Goal: Information Seeking & Learning: Find contact information

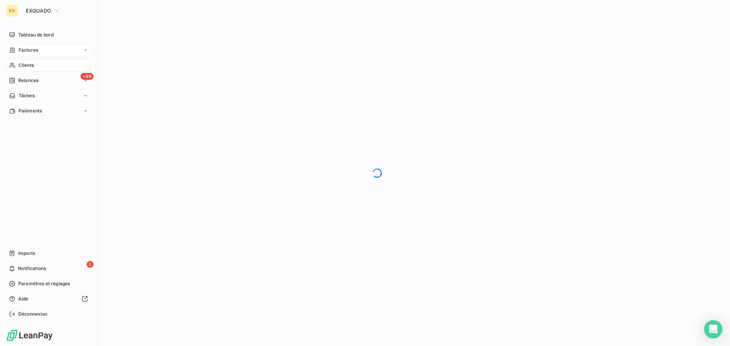
click at [26, 46] on div "Factures" at bounding box center [48, 50] width 85 height 12
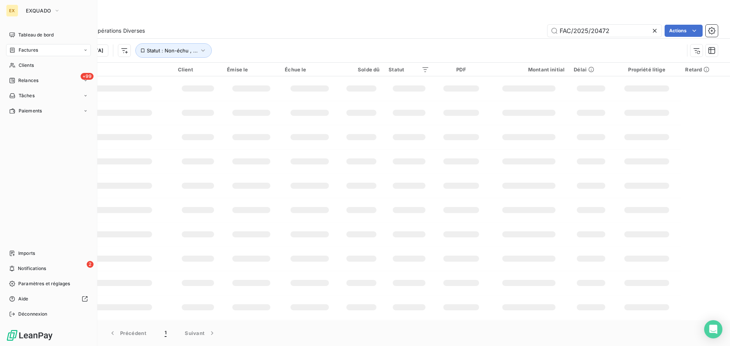
click at [17, 9] on div "EX" at bounding box center [12, 11] width 12 height 12
click at [30, 9] on span "EXQUADO" at bounding box center [38, 11] width 25 height 6
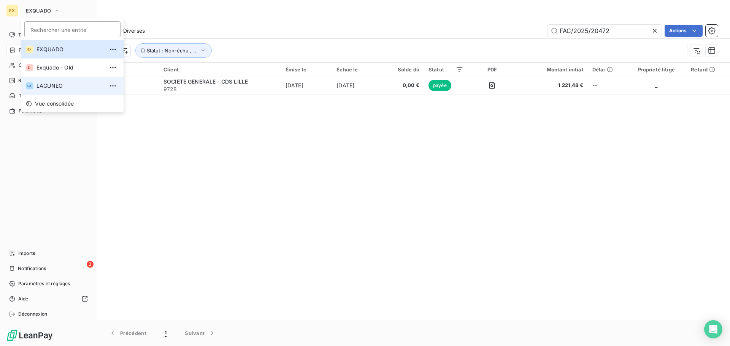
click at [39, 84] on span "LAGUNEO" at bounding box center [70, 86] width 67 height 8
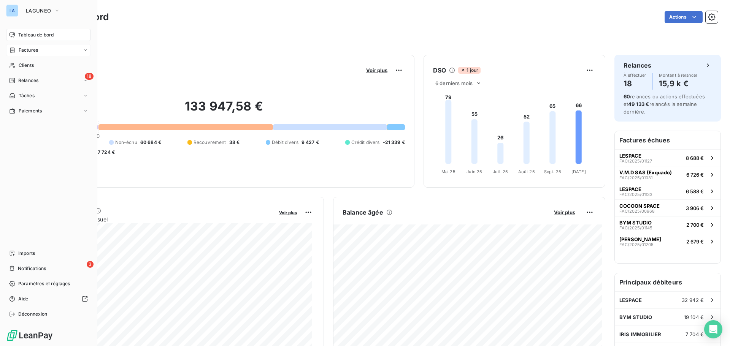
click at [26, 47] on span "Factures" at bounding box center [28, 50] width 19 height 7
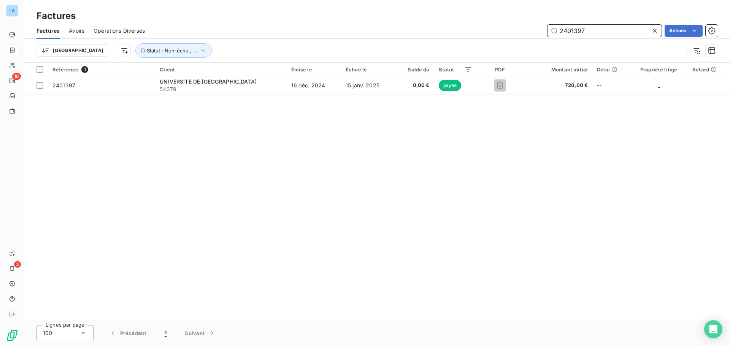
drag, startPoint x: 604, startPoint y: 33, endPoint x: 494, endPoint y: 48, distance: 110.9
click at [494, 48] on div "Factures Avoirs Opérations Diverses 2401397 Actions Trier Statut : Non-échu , .…" at bounding box center [377, 43] width 706 height 40
paste input "FAC/2025/00042"
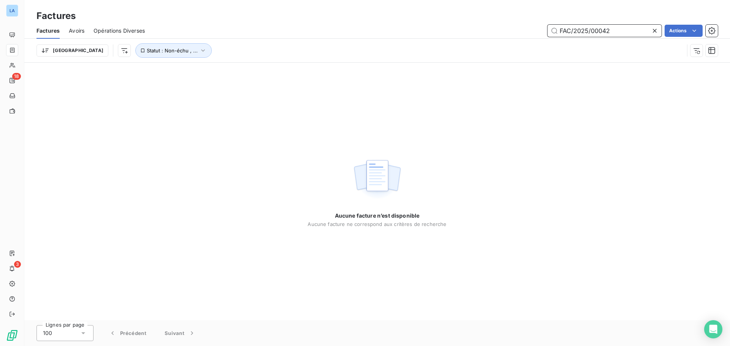
click at [560, 28] on input "FAC/2025/00042" at bounding box center [605, 31] width 114 height 12
type input "FAC/2025/00042"
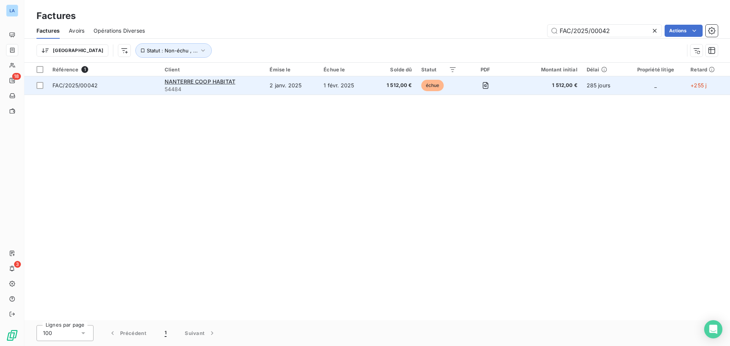
click at [134, 83] on span "FAC/2025/00042" at bounding box center [103, 86] width 103 height 8
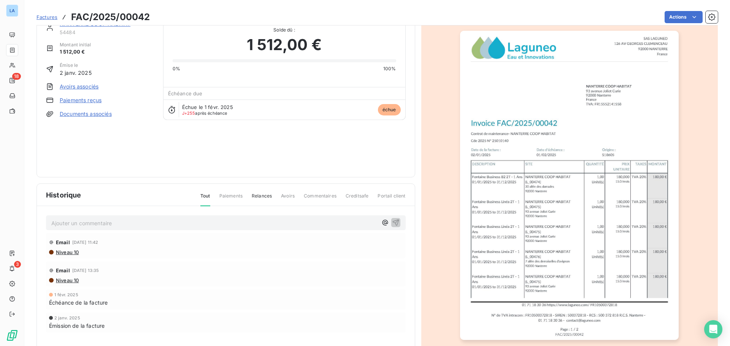
scroll to position [38, 0]
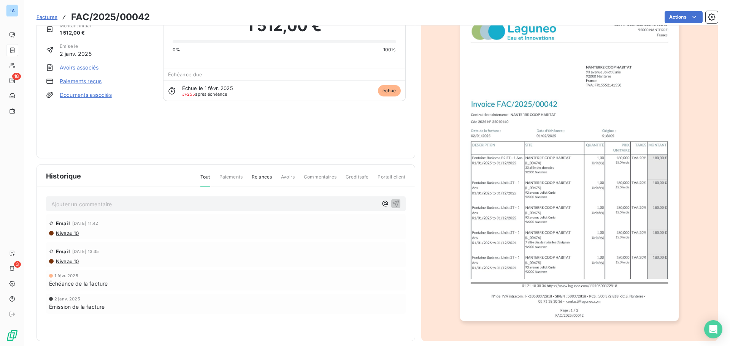
click at [126, 201] on p "Ajouter un commentaire ﻿" at bounding box center [214, 205] width 326 height 10
click at [127, 205] on p "Ajouter un commentaire ﻿" at bounding box center [214, 205] width 326 height 10
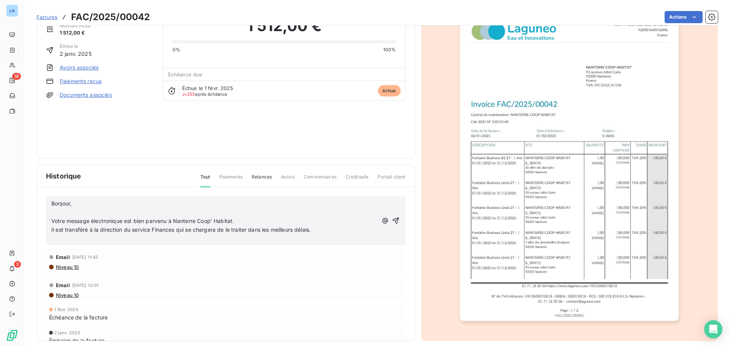
click at [122, 206] on p "Bonjour," at bounding box center [214, 204] width 326 height 9
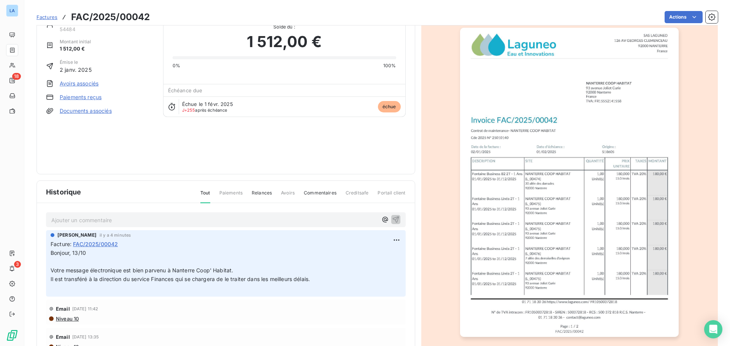
scroll to position [0, 0]
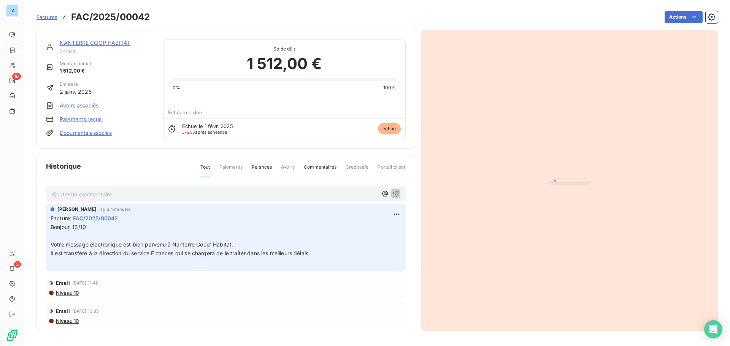
click at [51, 15] on span "Factures" at bounding box center [47, 17] width 21 height 6
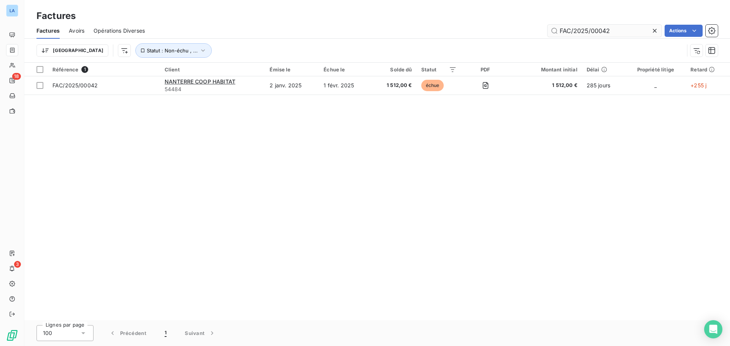
click at [632, 32] on input "FAC/2025/00042" at bounding box center [605, 31] width 114 height 12
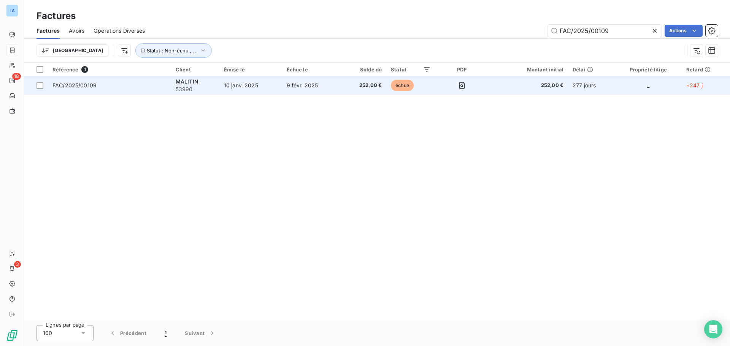
type input "FAC/2025/00109"
click at [157, 86] on span "FAC/2025/00109" at bounding box center [109, 86] width 114 height 8
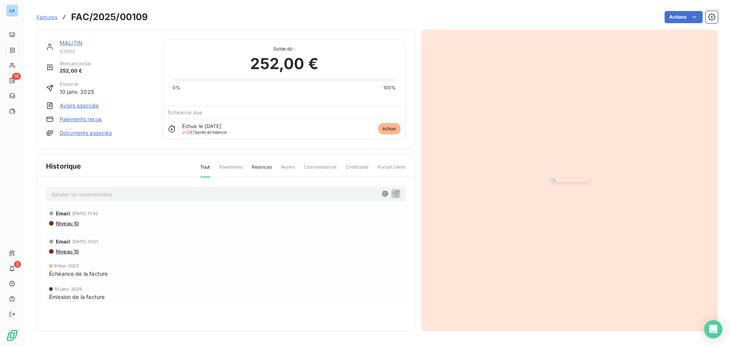
click at [75, 40] on link "MALITIN" at bounding box center [71, 43] width 23 height 6
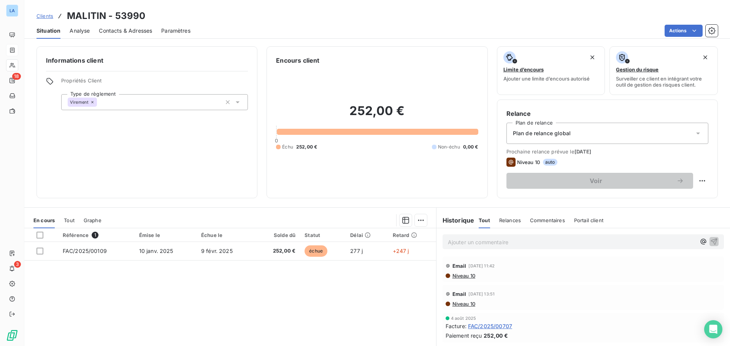
click at [132, 27] on span "Contacts & Adresses" at bounding box center [125, 31] width 53 height 8
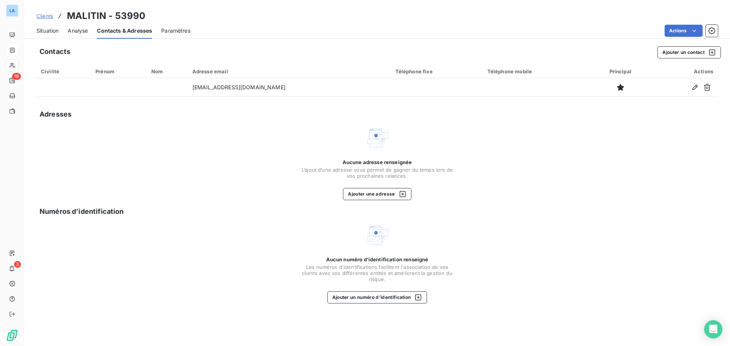
click at [50, 29] on span "Situation" at bounding box center [48, 31] width 22 height 8
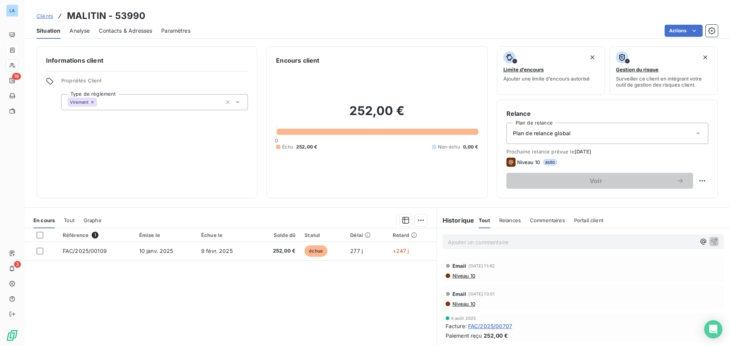
click at [510, 218] on span "Relances" at bounding box center [510, 221] width 22 height 6
click at [543, 218] on span "Commentaires" at bounding box center [548, 221] width 35 height 6
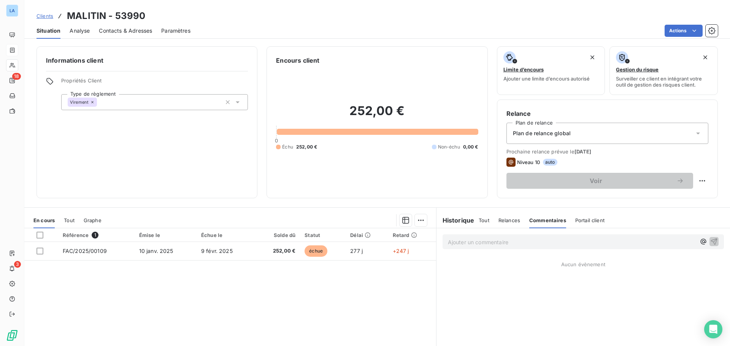
click at [589, 216] on div "Portail client" at bounding box center [589, 221] width 29 height 16
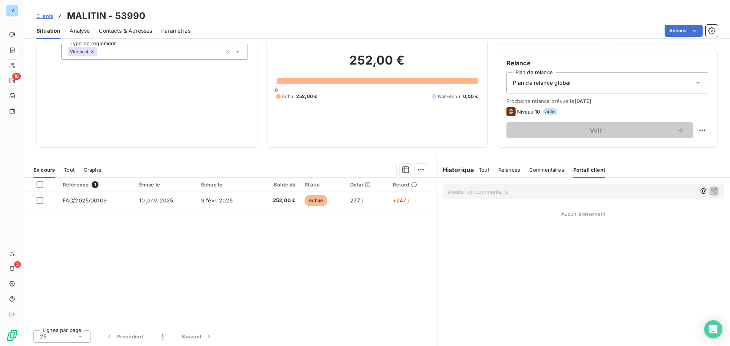
scroll to position [51, 0]
click at [454, 168] on h6 "Historique" at bounding box center [456, 169] width 38 height 9
click at [479, 168] on span "Tout" at bounding box center [484, 169] width 11 height 6
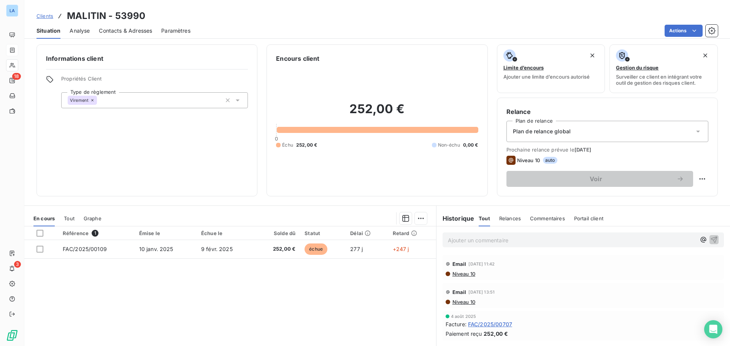
scroll to position [0, 0]
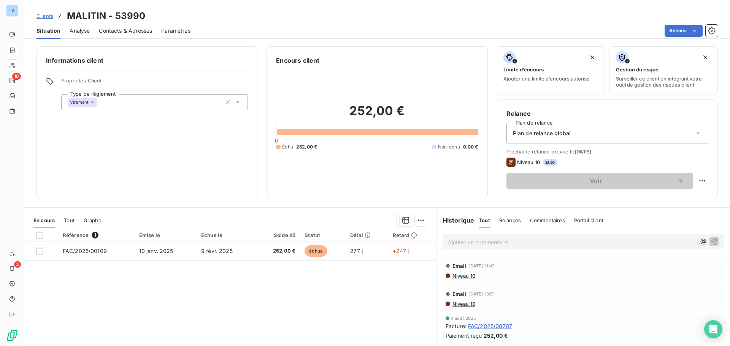
click at [119, 26] on div "Contacts & Adresses" at bounding box center [125, 31] width 53 height 16
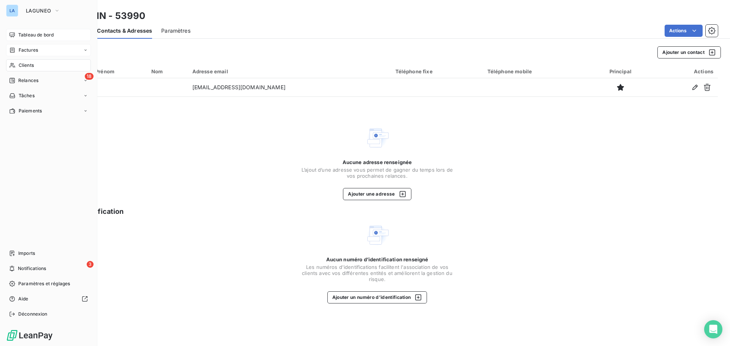
click at [32, 32] on span "Tableau de bord" at bounding box center [35, 35] width 35 height 7
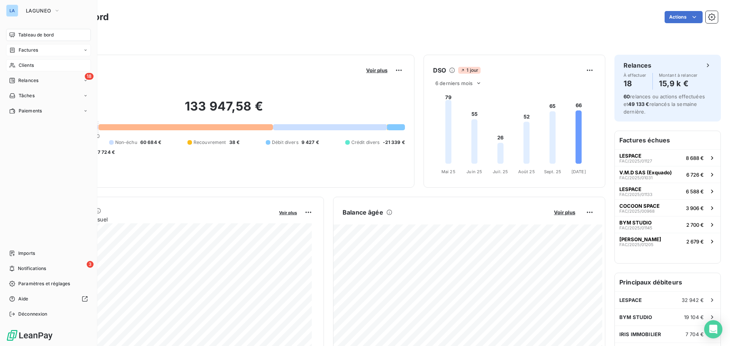
click at [41, 66] on div "Clients" at bounding box center [48, 65] width 85 height 12
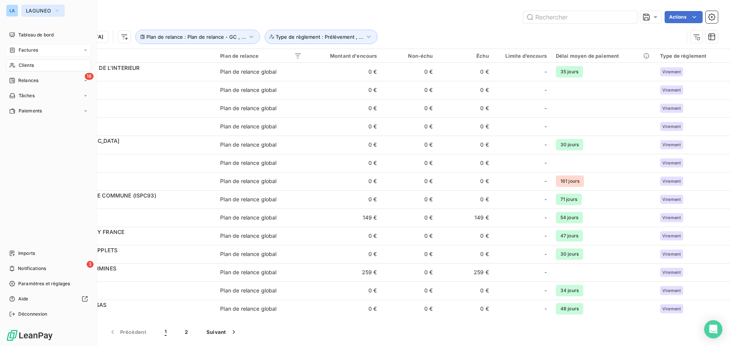
click at [44, 11] on span "LAGUNEO" at bounding box center [38, 11] width 25 height 6
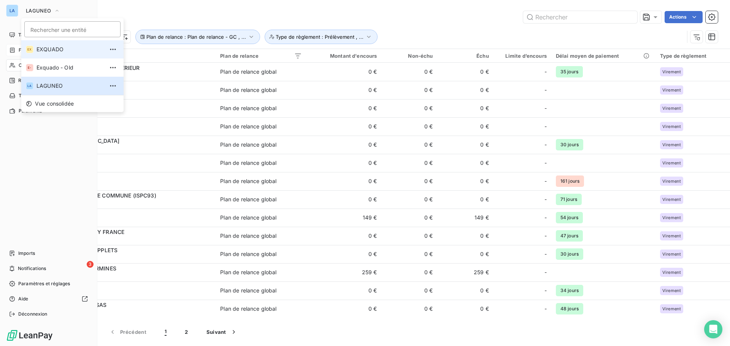
click at [52, 45] on li "EX EXQUADO" at bounding box center [72, 49] width 102 height 18
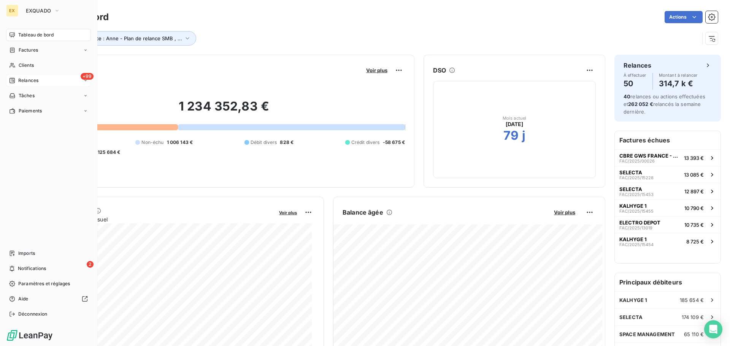
click at [37, 76] on div "+99 Relances" at bounding box center [48, 81] width 85 height 12
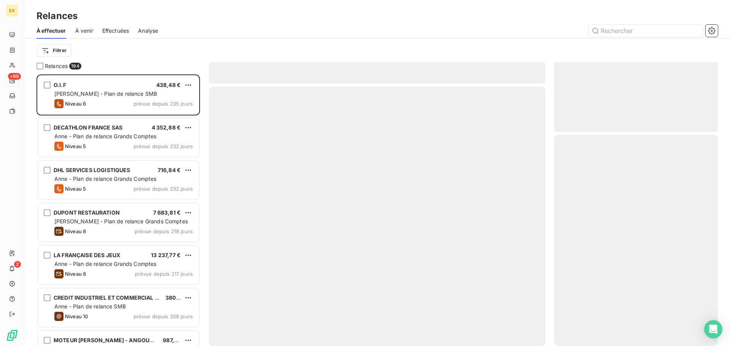
scroll to position [266, 158]
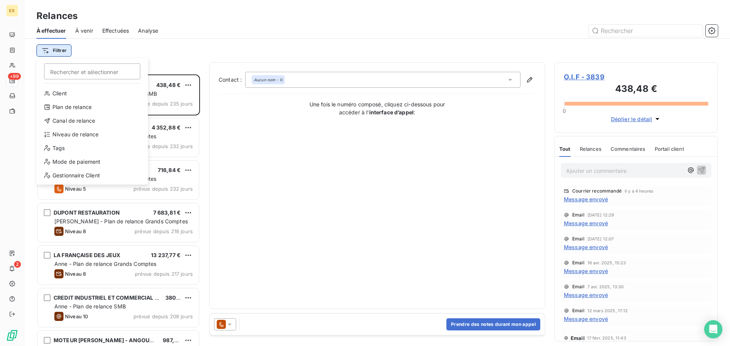
click at [61, 48] on html "EX +99 2 Relances À effectuer À venir Effectuées Analyse Filtrer Rechercher et …" at bounding box center [365, 173] width 730 height 346
click at [94, 107] on div "Plan de relance" at bounding box center [92, 107] width 105 height 12
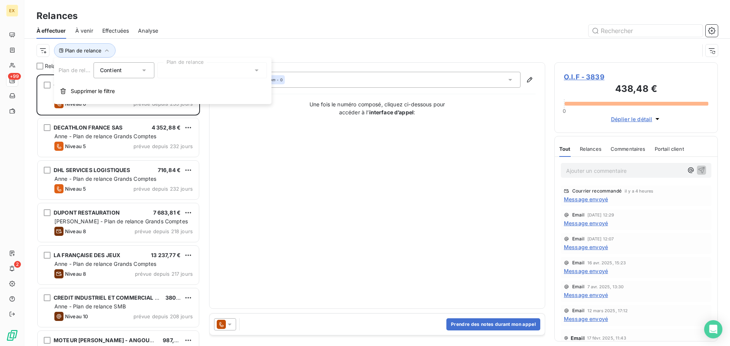
click at [185, 70] on div at bounding box center [212, 70] width 110 height 16
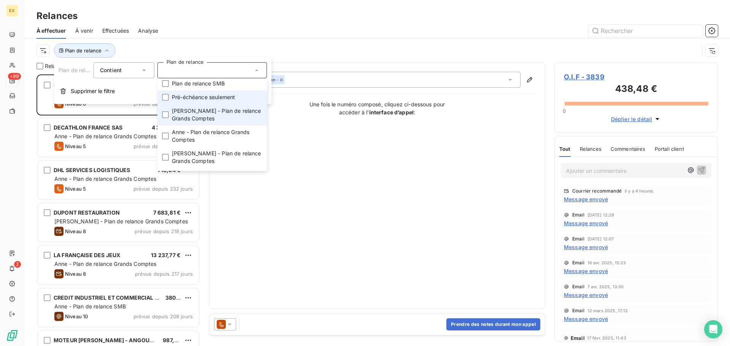
scroll to position [38, 0]
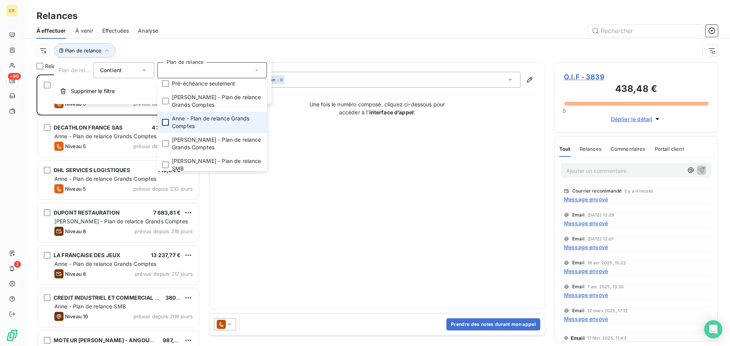
click at [164, 122] on div at bounding box center [165, 122] width 7 height 7
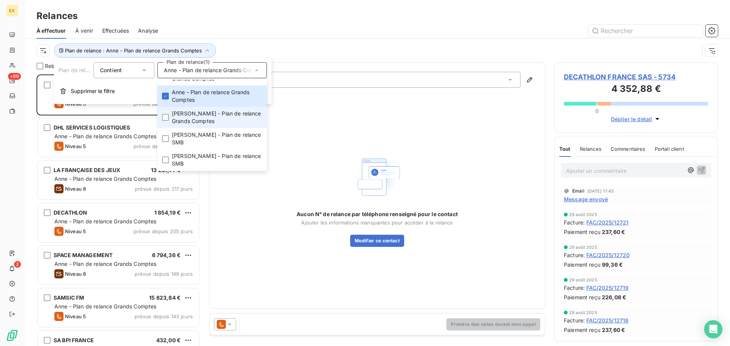
scroll to position [76, 0]
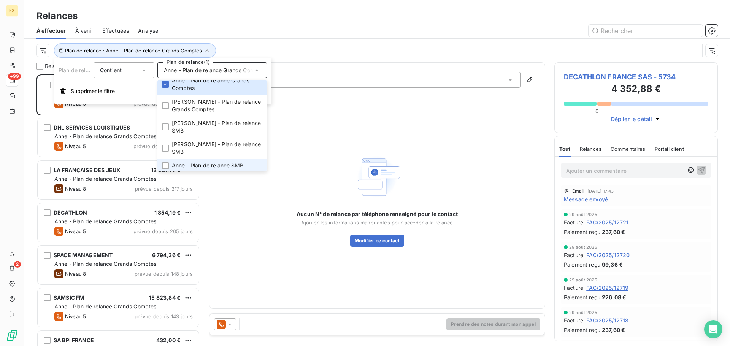
click at [168, 159] on li "Anne - Plan de relance SMB" at bounding box center [212, 166] width 110 height 14
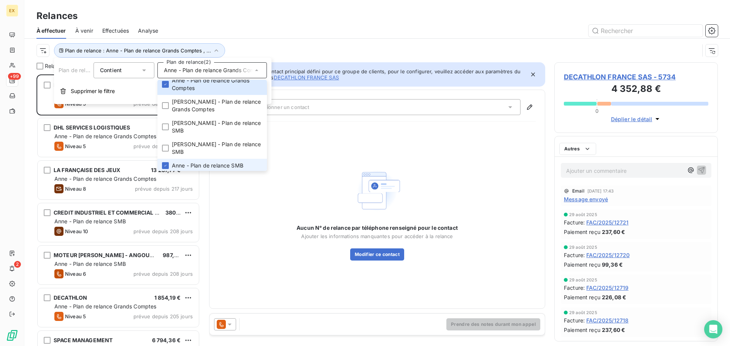
scroll to position [266, 158]
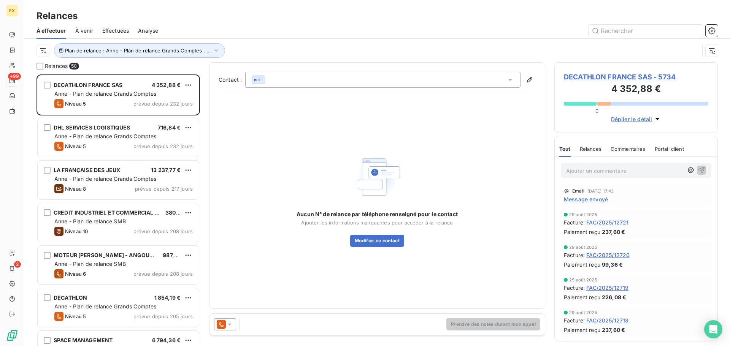
click at [383, 48] on div "Plan de relance : Anne - Plan de relance Grands Comptes , ..." at bounding box center [368, 50] width 663 height 14
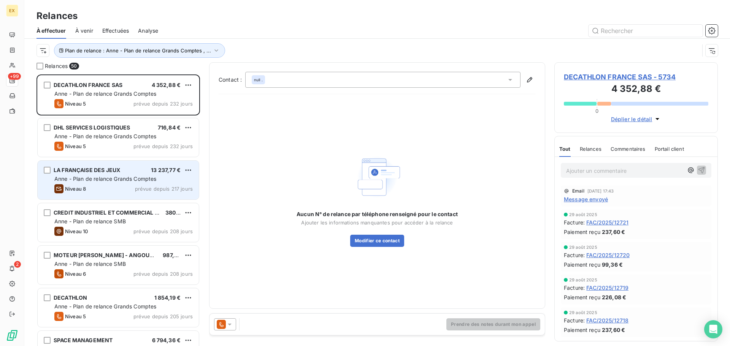
click at [181, 177] on div "Anne - Plan de relance Grands Comptes" at bounding box center [123, 179] width 138 height 8
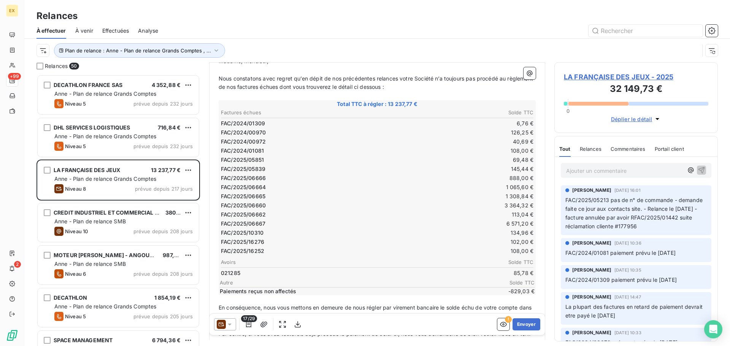
scroll to position [5, 0]
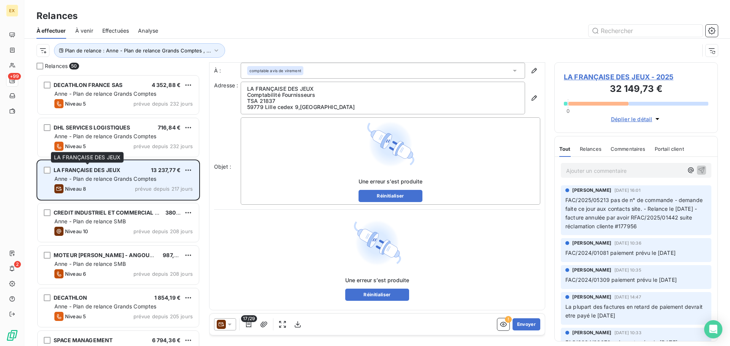
click at [113, 167] on span "LA FRANÇAISE DES JEUX" at bounding box center [87, 170] width 67 height 6
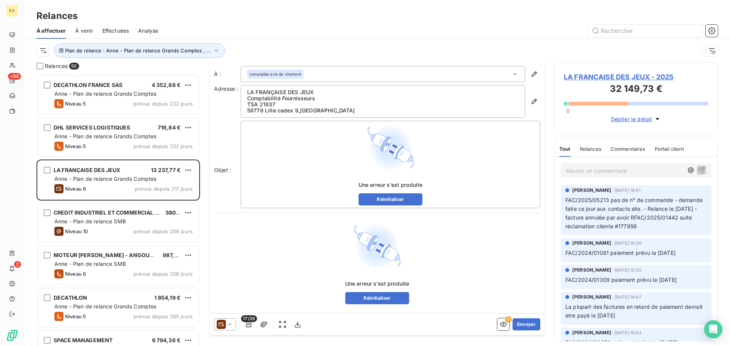
scroll to position [0, 0]
click at [601, 76] on span "LA FRANÇAISE DES JEUX - 2025" at bounding box center [636, 77] width 144 height 10
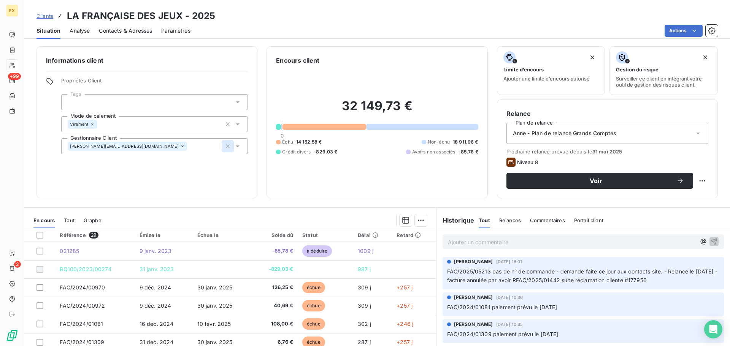
click at [227, 143] on icon "button" at bounding box center [228, 147] width 8 height 8
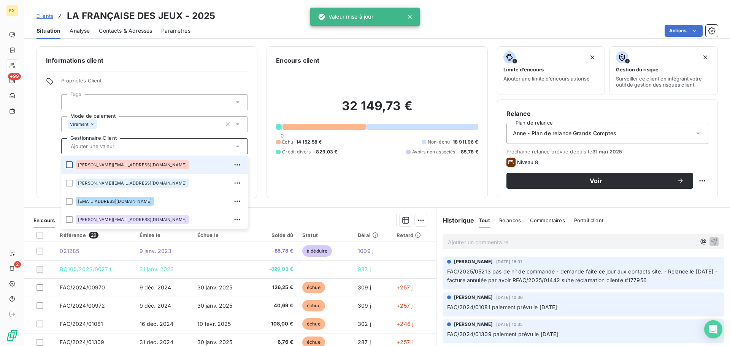
click at [68, 162] on div at bounding box center [69, 165] width 7 height 7
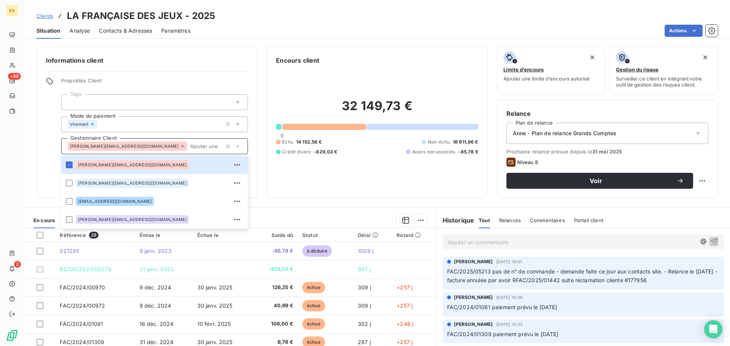
click at [262, 23] on div "Situation Analyse Contacts & Adresses Paramètres Actions" at bounding box center [377, 31] width 706 height 16
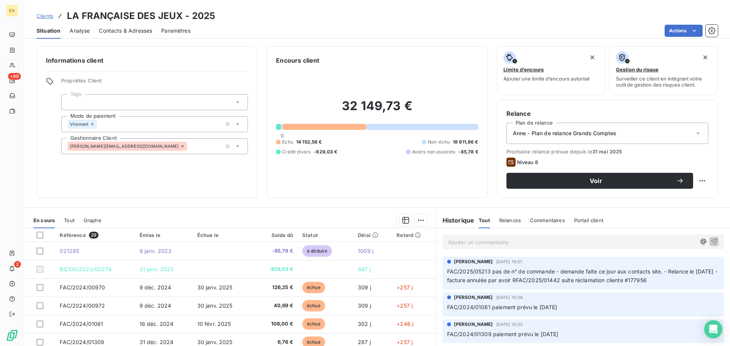
click at [685, 132] on div "Anne - Plan de relance Grands Comptes" at bounding box center [607, 133] width 202 height 21
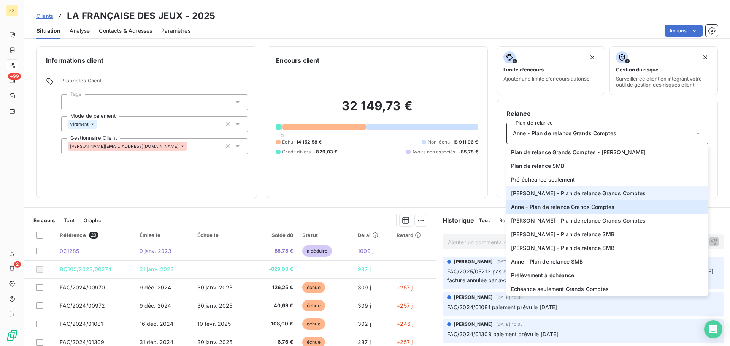
click at [587, 193] on span "[PERSON_NAME] - Plan de relance Grands Comptes" at bounding box center [578, 194] width 135 height 8
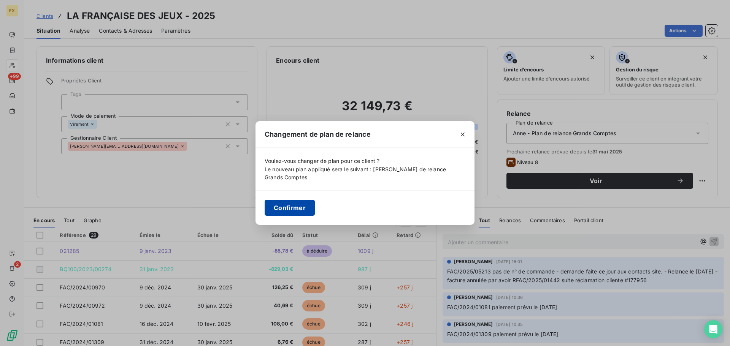
click at [284, 207] on button "Confirmer" at bounding box center [290, 208] width 50 height 16
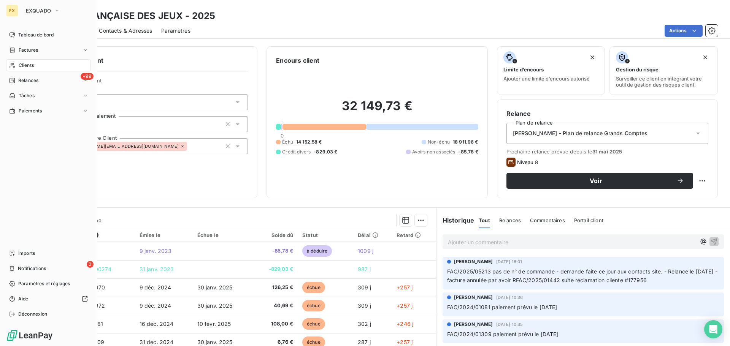
click at [23, 63] on span "Clients" at bounding box center [26, 65] width 15 height 7
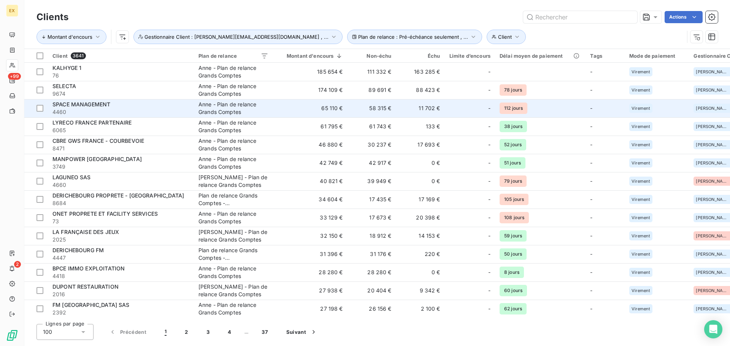
click at [135, 112] on span "4460" at bounding box center [120, 112] width 137 height 8
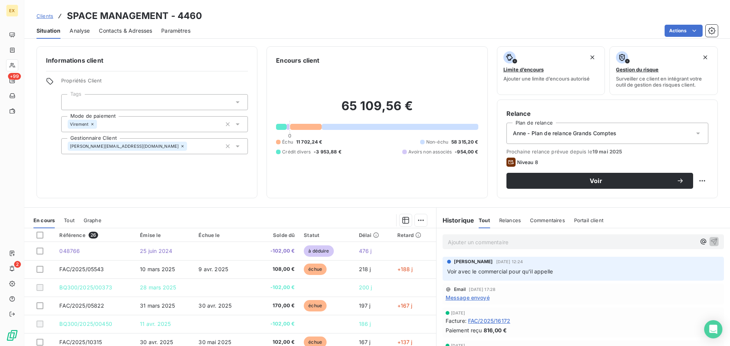
click at [502, 239] on p "Ajouter un commentaire ﻿" at bounding box center [572, 243] width 248 height 10
click at [472, 242] on span "[PERSON_NAME] le 14/10 messagerie" at bounding box center [496, 241] width 96 height 6
click at [575, 243] on p "[PERSON_NAME] le 14/10 messagerie" at bounding box center [572, 242] width 248 height 9
click at [471, 295] on span "Message envoyé" at bounding box center [468, 297] width 44 height 8
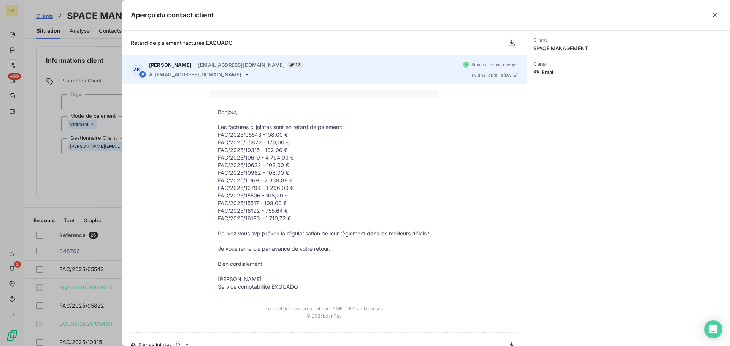
click at [235, 75] on span "[EMAIL_ADDRESS][DOMAIN_NAME]" at bounding box center [198, 74] width 87 height 6
click at [245, 73] on div "À [EMAIL_ADDRESS][DOMAIN_NAME]" at bounding box center [303, 74] width 308 height 6
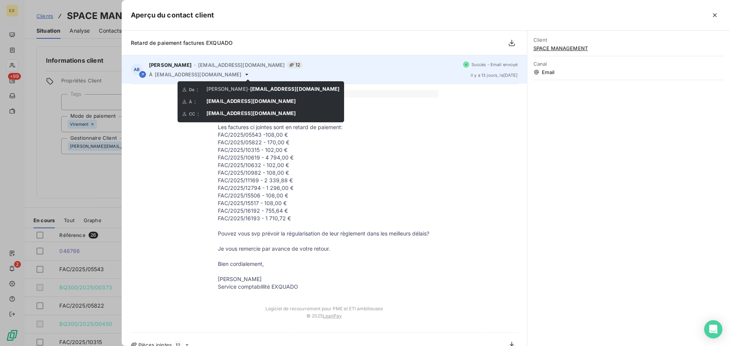
click at [248, 73] on icon at bounding box center [247, 74] width 6 height 6
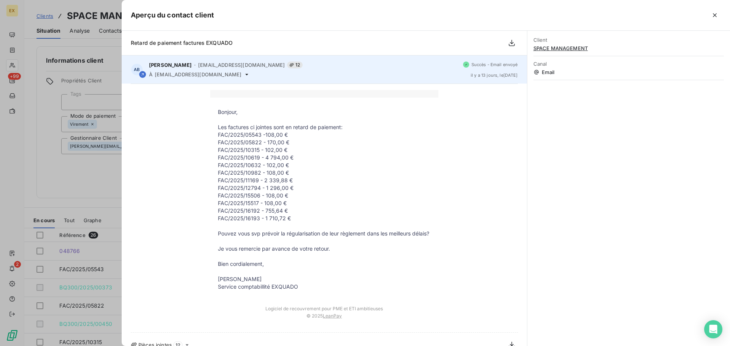
click at [249, 73] on icon at bounding box center [247, 74] width 6 height 6
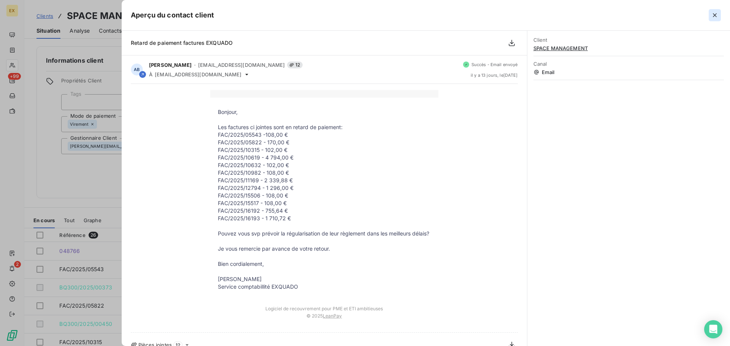
click at [715, 16] on icon "button" at bounding box center [715, 15] width 8 height 8
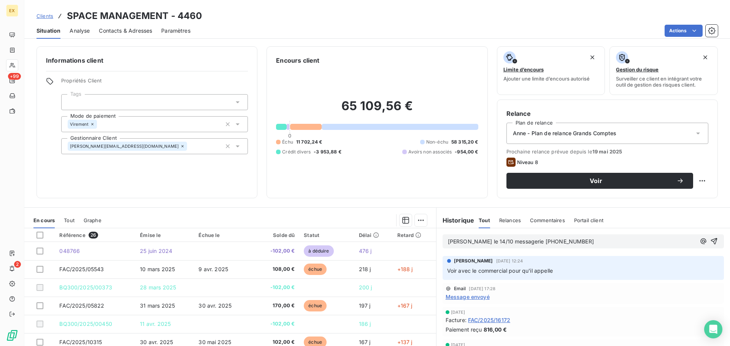
click at [458, 241] on span "[PERSON_NAME] le 14/10 messagerie [PHONE_NUMBER]" at bounding box center [521, 241] width 146 height 6
click at [590, 244] on p "[PERSON_NAME] : tel [PERSON_NAME] le 14/10 messagerie [PHONE_NUMBER]" at bounding box center [572, 242] width 248 height 9
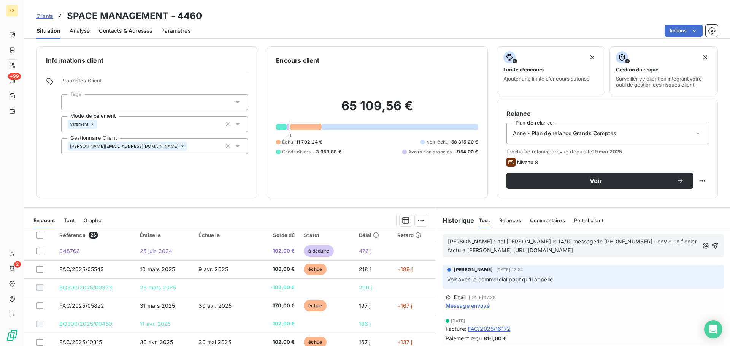
click at [603, 242] on span "[PERSON_NAME] : tel [PERSON_NAME] le 14/10 messagerie [PHONE_NUMBER]+ env d un …" at bounding box center [573, 245] width 251 height 15
click at [651, 241] on span "[PERSON_NAME] : tel [PERSON_NAME] le 14/10 messagerie [PHONE_NUMBER]+ env d'un …" at bounding box center [573, 245] width 251 height 15
click at [659, 242] on span "[PERSON_NAME] : tel [PERSON_NAME] le 14/10 messagerie [PHONE_NUMBER]+ env d'un …" at bounding box center [573, 245] width 251 height 15
click at [486, 240] on span "[PERSON_NAME] : tel [PERSON_NAME] le 14/10 messagerie [PHONE_NUMBER]+ env d'un …" at bounding box center [573, 245] width 251 height 15
click at [711, 247] on icon "button" at bounding box center [715, 246] width 8 height 8
